Goal: Task Accomplishment & Management: Manage account settings

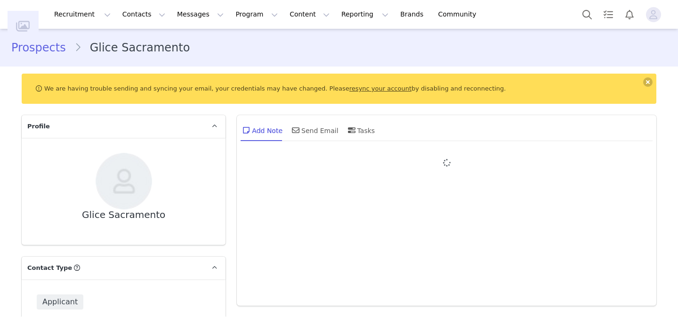
type input "+1 ([GEOGRAPHIC_DATA])"
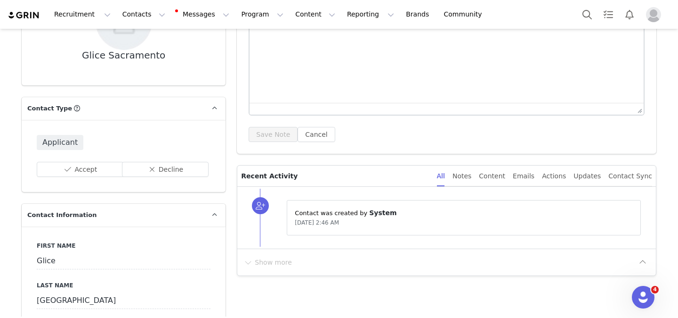
scroll to position [148, 0]
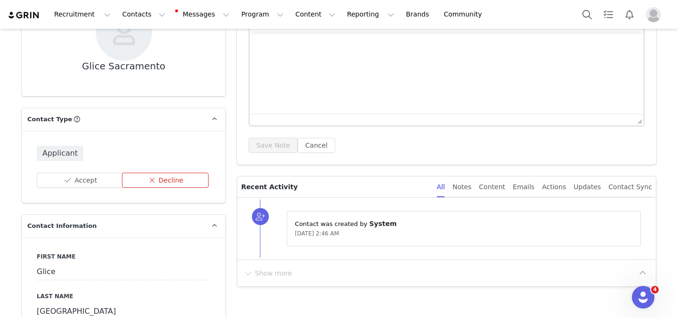
click at [149, 177] on button "Decline" at bounding box center [165, 179] width 87 height 15
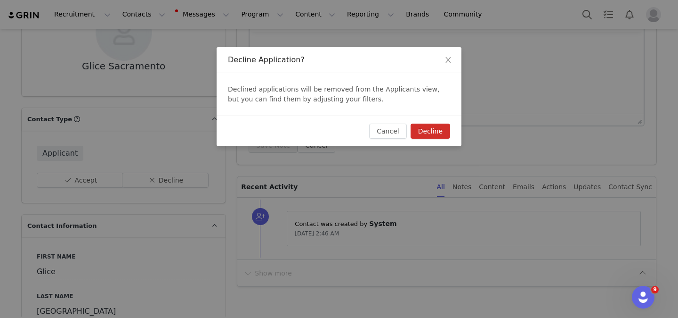
click at [430, 125] on button "Decline" at bounding box center [431, 130] width 40 height 15
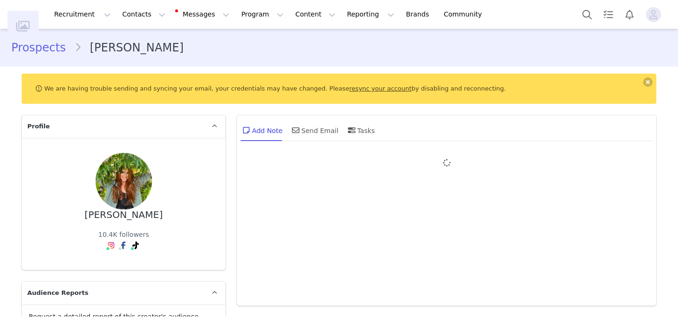
type input "+1 ([GEOGRAPHIC_DATA])"
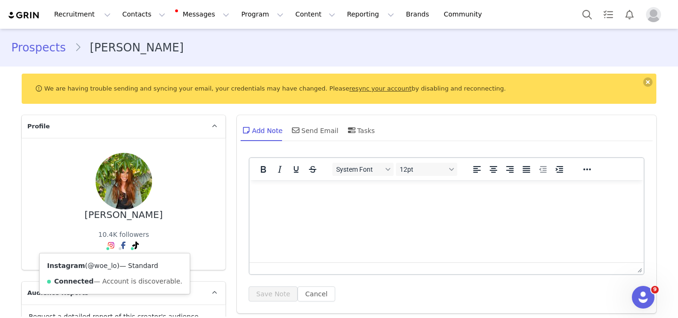
click at [107, 265] on link "@woe_lo" at bounding box center [102, 265] width 29 height 8
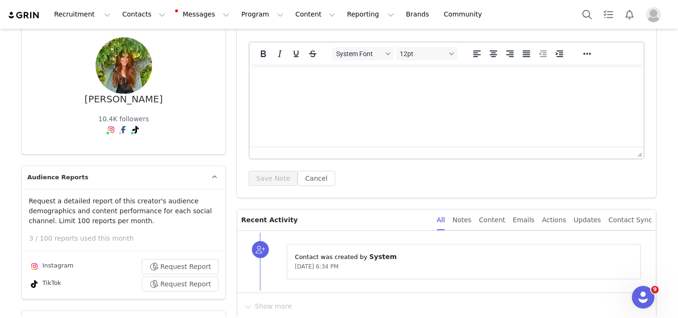
scroll to position [316, 0]
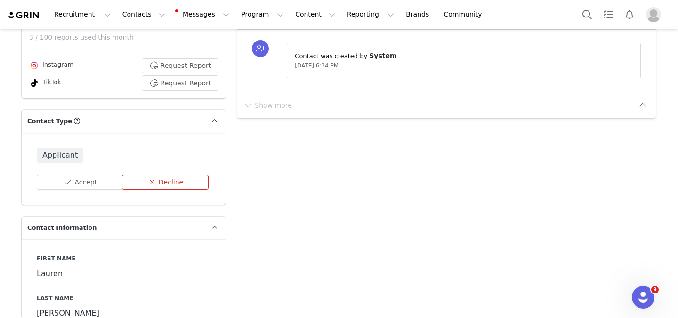
click at [173, 180] on button "Decline" at bounding box center [165, 181] width 87 height 15
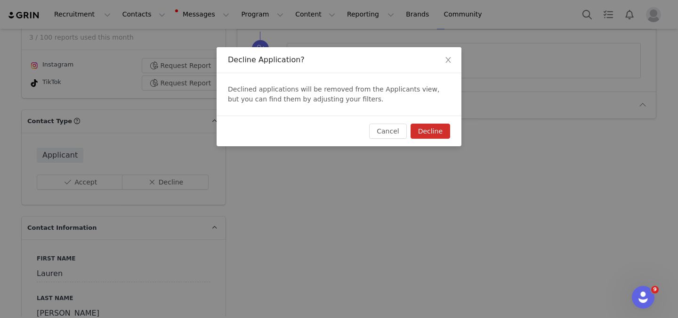
click at [434, 132] on button "Decline" at bounding box center [431, 130] width 40 height 15
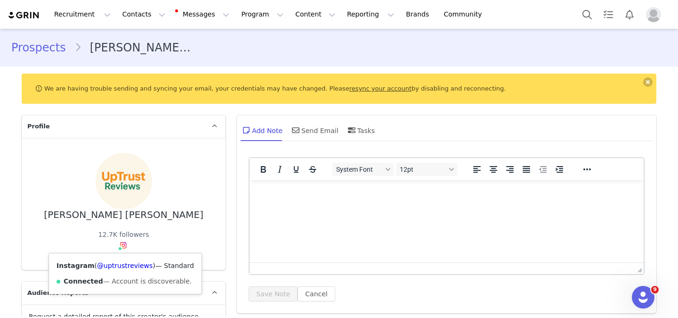
click at [122, 261] on div "Instagram ( @uptrustreviews ) — Standard Connected — Account is discoverable." at bounding box center [125, 273] width 153 height 41
click at [122, 266] on link "@uptrustreviews" at bounding box center [125, 265] width 56 height 8
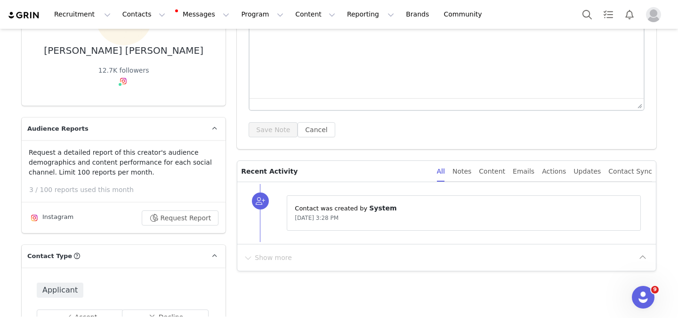
scroll to position [194, 0]
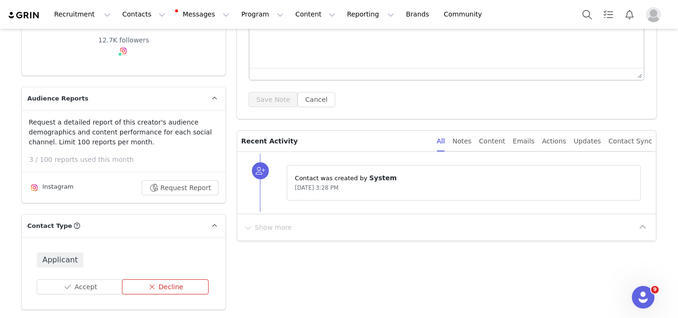
click at [178, 281] on button "Decline" at bounding box center [165, 286] width 87 height 15
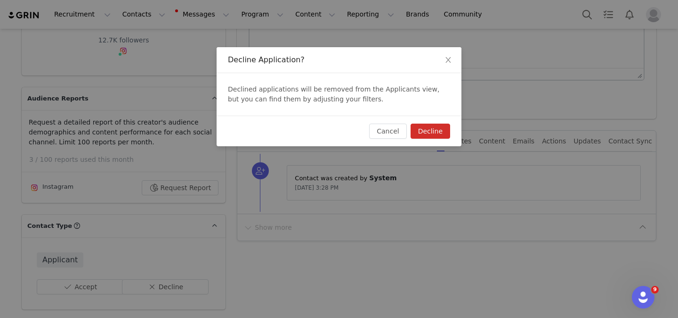
click at [427, 126] on button "Decline" at bounding box center [431, 130] width 40 height 15
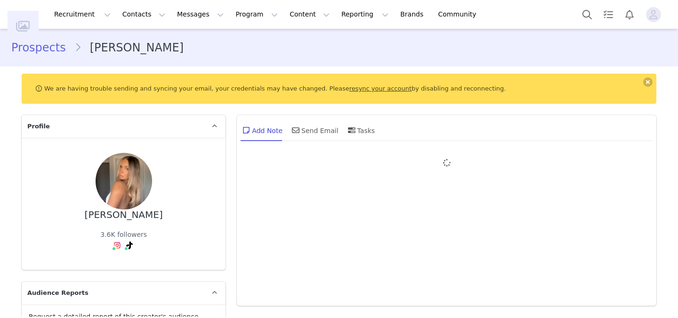
type input "+61 ([GEOGRAPHIC_DATA])"
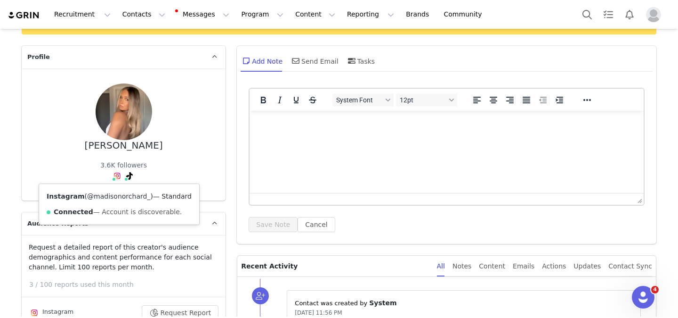
click at [113, 197] on link "@madisonorchard_" at bounding box center [118, 196] width 63 height 8
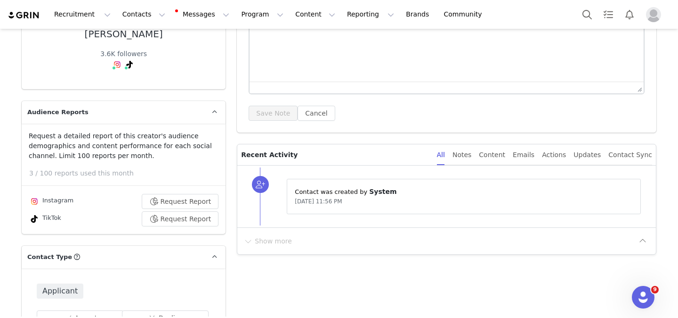
scroll to position [180, 0]
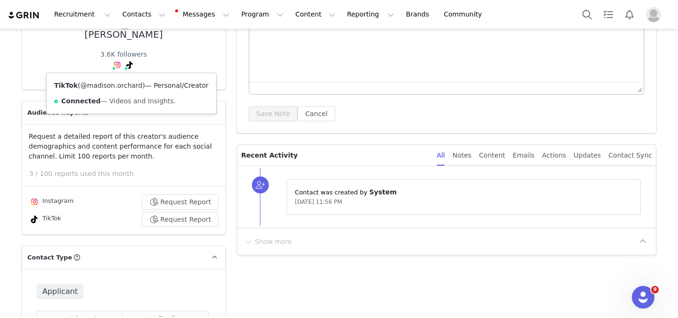
click at [122, 85] on link "@madison.orchard" at bounding box center [112, 86] width 62 height 8
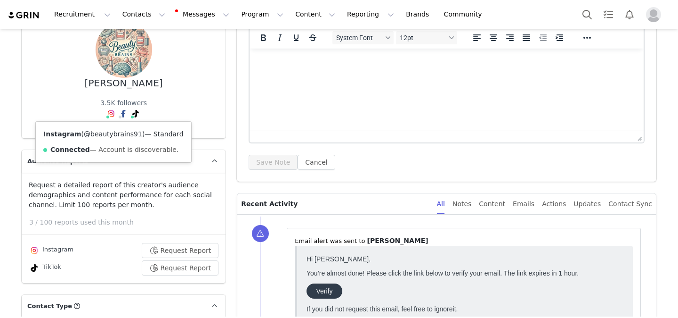
click at [103, 135] on link "@beautybrains91" at bounding box center [113, 134] width 58 height 8
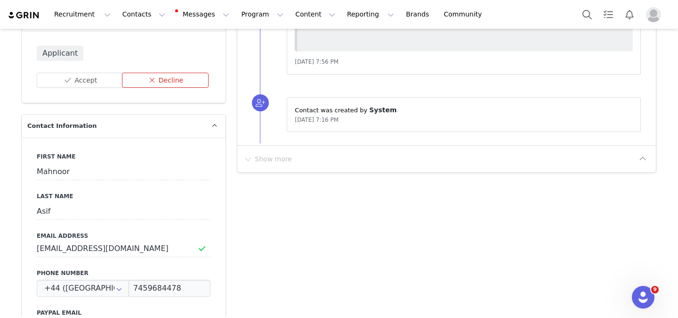
click at [166, 77] on button "Decline" at bounding box center [165, 80] width 87 height 15
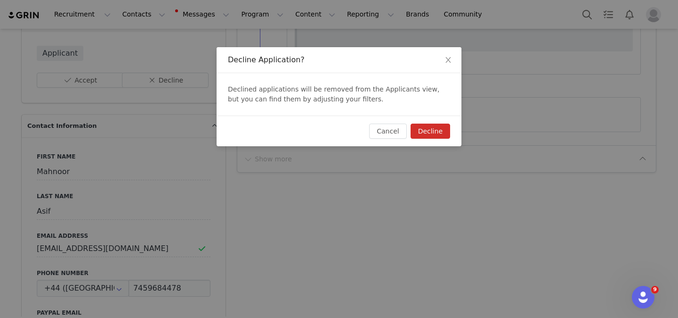
click at [437, 130] on button "Decline" at bounding box center [431, 130] width 40 height 15
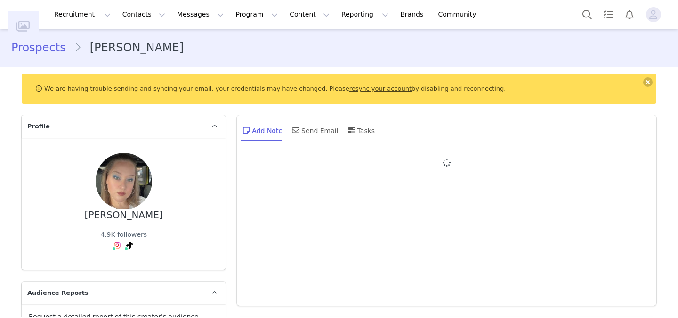
type input "+1 ([GEOGRAPHIC_DATA])"
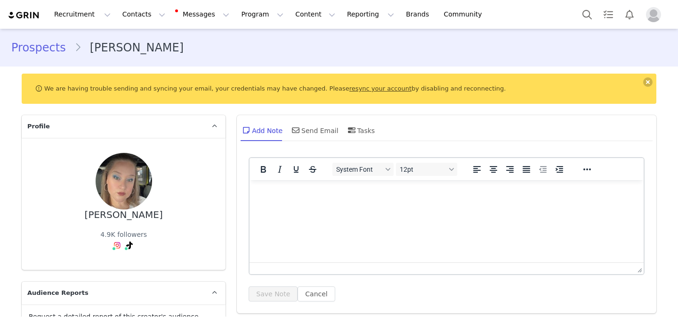
scroll to position [50, 0]
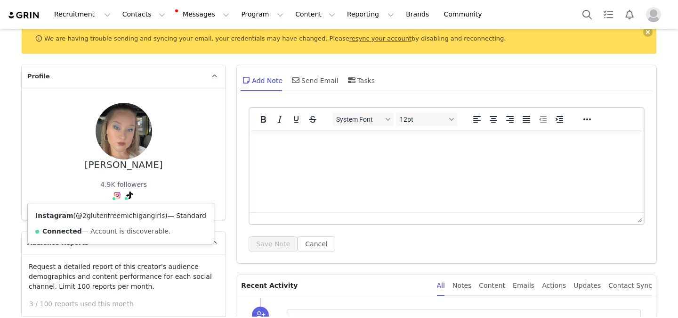
click at [113, 216] on link "@2glutenfreemichigangirls" at bounding box center [120, 216] width 89 height 8
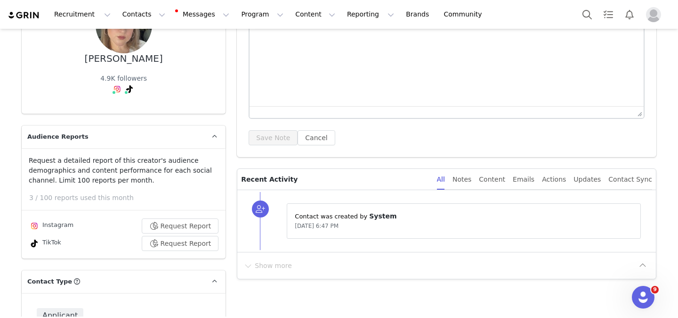
scroll to position [254, 0]
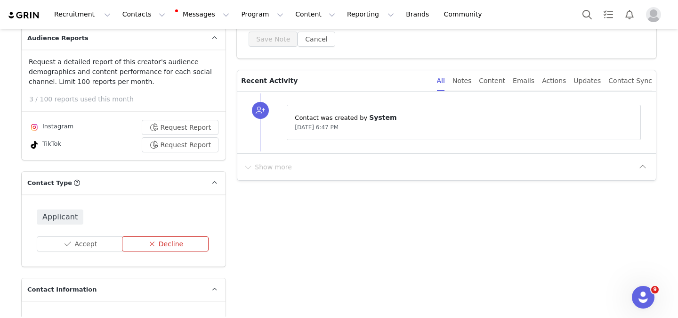
click at [163, 242] on button "Decline" at bounding box center [165, 243] width 87 height 15
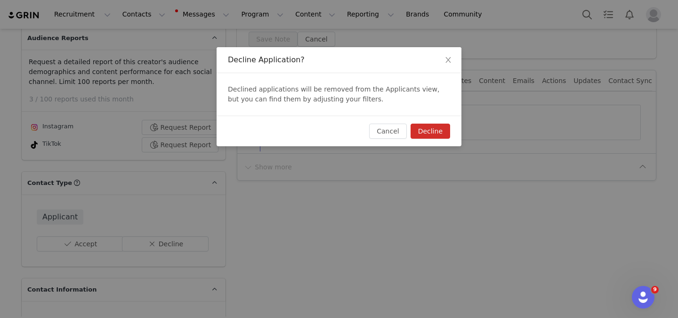
click at [426, 132] on button "Decline" at bounding box center [431, 130] width 40 height 15
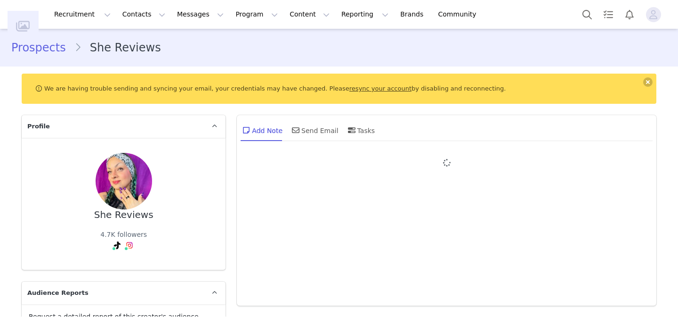
type input "+44 ([GEOGRAPHIC_DATA])"
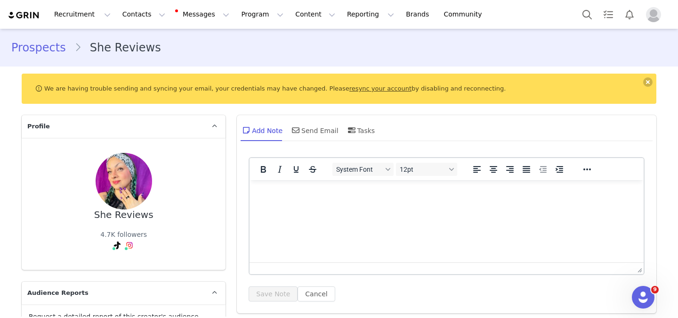
click at [133, 264] on div "She Reviews 4.7K followers Instagram ( @she.reviews4u ) — Standard Connected — …" at bounding box center [124, 204] width 204 height 132
click at [139, 269] on div "Instagram ( @she.reviews4u ) — Standard Connected — Account is discoverable." at bounding box center [131, 273] width 151 height 41
click at [137, 268] on link "@she.reviews4u" at bounding box center [131, 265] width 54 height 8
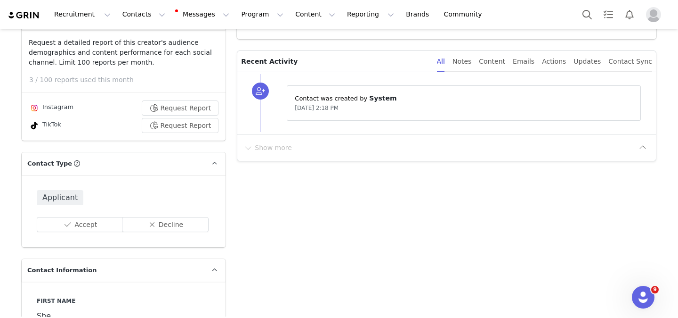
scroll to position [300, 0]
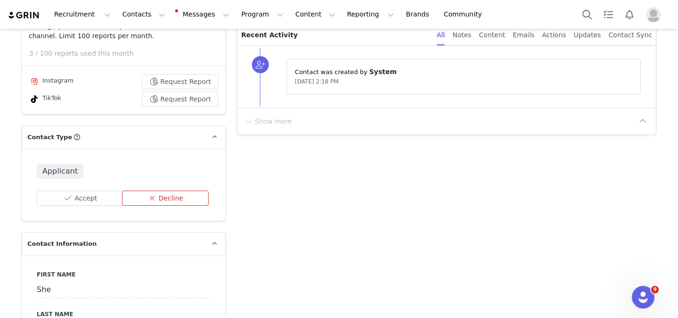
click at [163, 200] on button "Decline" at bounding box center [165, 197] width 87 height 15
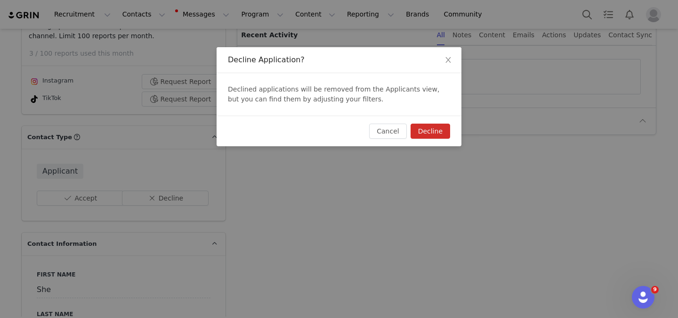
click at [430, 131] on button "Decline" at bounding box center [431, 130] width 40 height 15
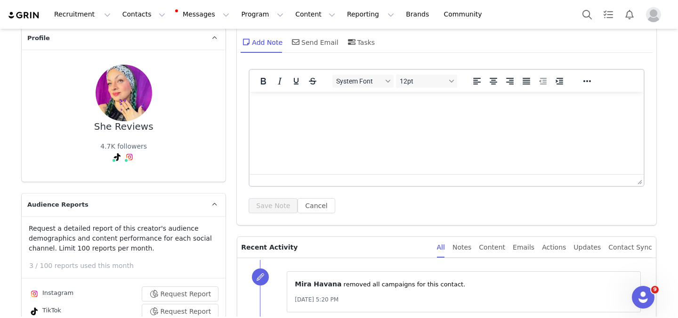
scroll to position [55, 0]
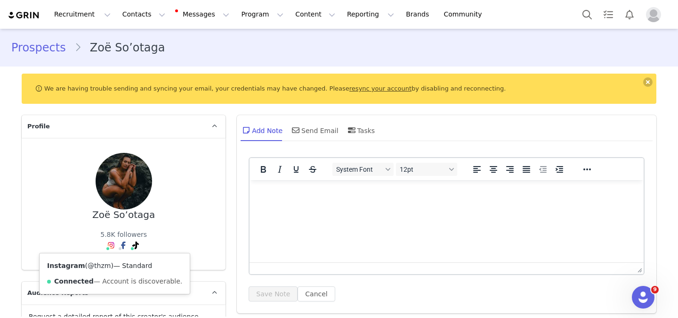
click at [102, 264] on link "@thzm" at bounding box center [99, 265] width 23 height 8
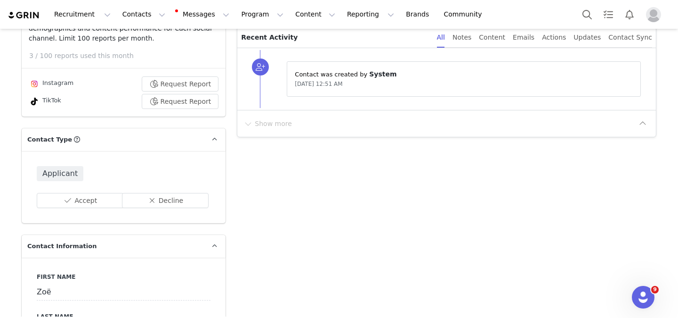
scroll to position [311, 0]
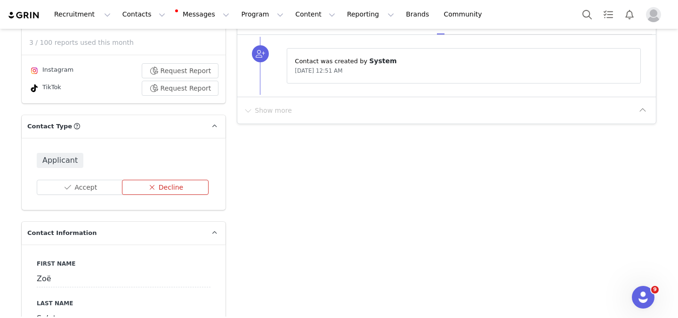
click at [169, 189] on button "Decline" at bounding box center [165, 187] width 87 height 15
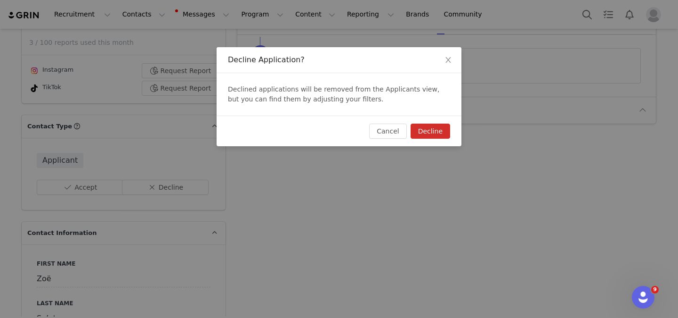
click at [432, 131] on button "Decline" at bounding box center [431, 130] width 40 height 15
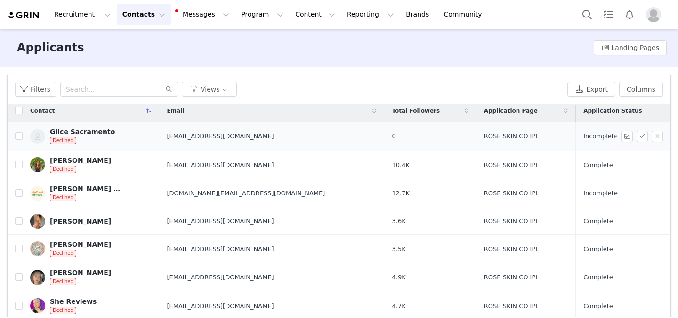
scroll to position [3, 0]
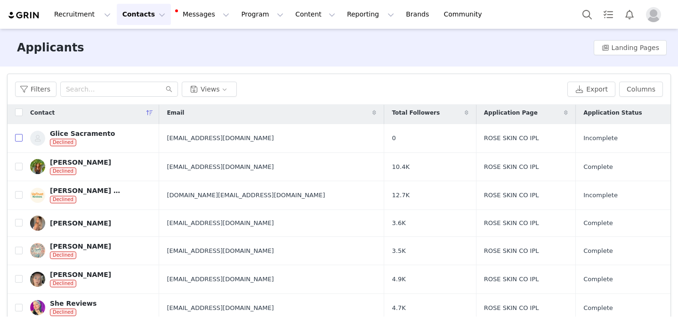
click at [20, 139] on input "checkbox" at bounding box center [19, 138] width 8 height 8
checkbox input "true"
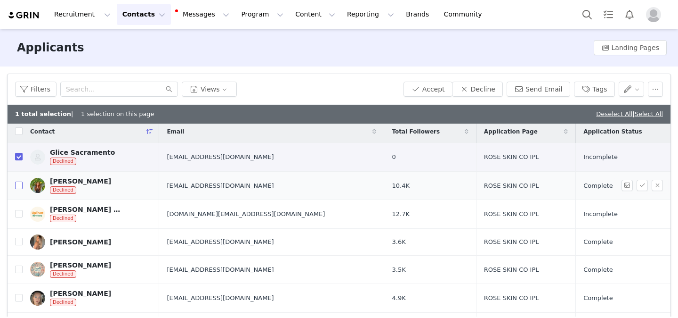
click at [17, 188] on input "checkbox" at bounding box center [19, 185] width 8 height 8
checkbox input "true"
click at [17, 214] on input "checkbox" at bounding box center [19, 214] width 8 height 8
checkbox input "true"
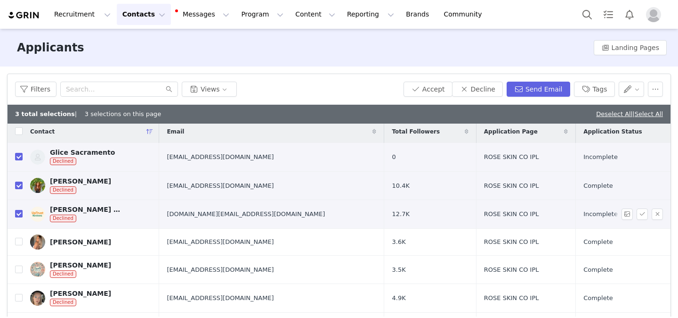
scroll to position [43, 0]
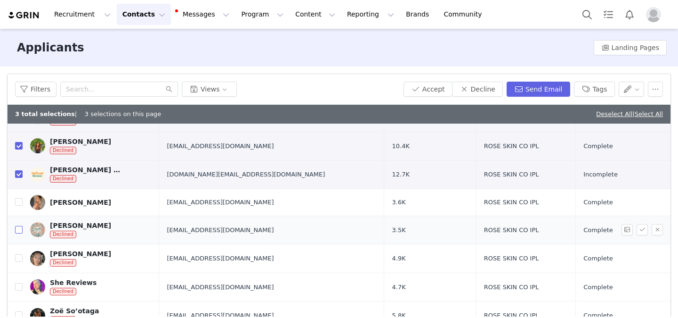
click at [19, 231] on input "checkbox" at bounding box center [19, 230] width 8 height 8
checkbox input "true"
click at [16, 262] on label at bounding box center [19, 258] width 8 height 10
click at [16, 261] on input "checkbox" at bounding box center [19, 258] width 8 height 8
checkbox input "true"
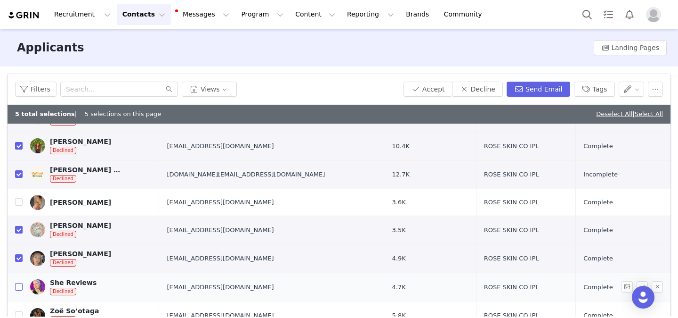
click at [17, 287] on input "checkbox" at bounding box center [19, 287] width 8 height 8
checkbox input "true"
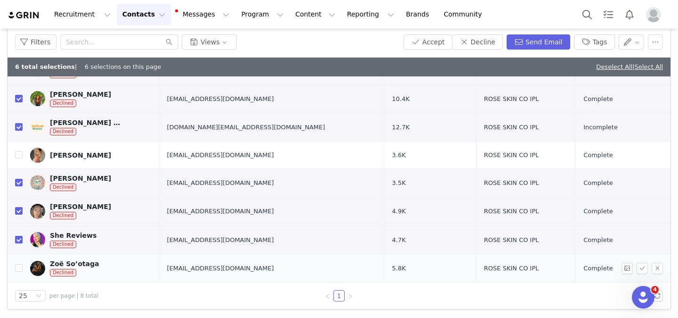
scroll to position [0, 0]
click at [19, 270] on input "checkbox" at bounding box center [19, 268] width 8 height 8
checkbox input "true"
click at [657, 44] on button "button" at bounding box center [655, 41] width 15 height 15
click at [635, 79] on span at bounding box center [631, 76] width 9 height 10
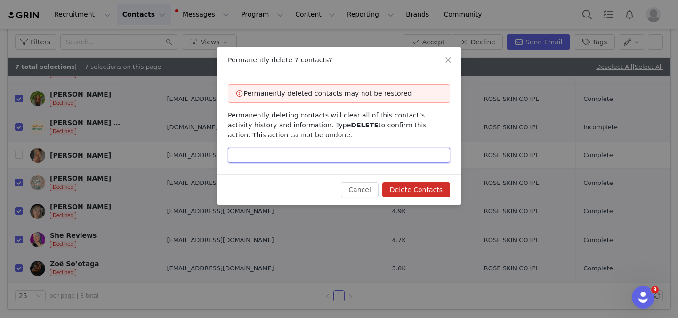
click at [269, 160] on input "text" at bounding box center [339, 154] width 222 height 15
type input "delete"
click at [415, 191] on button "Delete Contacts" at bounding box center [417, 189] width 68 height 15
checkbox input "false"
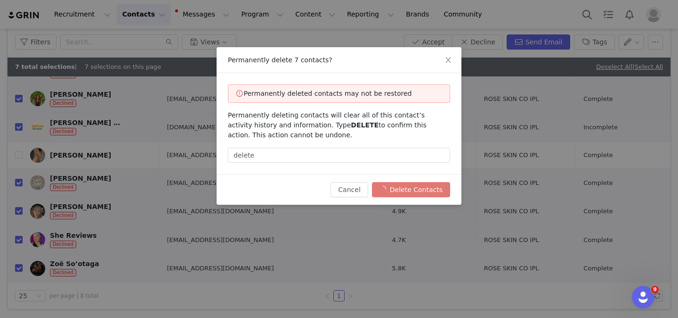
checkbox input "false"
